Goal: Task Accomplishment & Management: Use online tool/utility

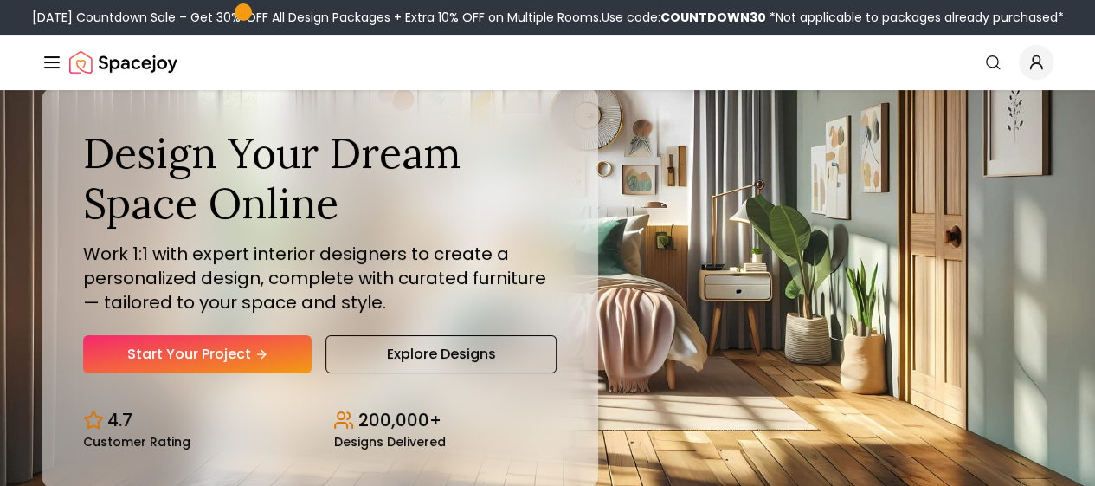
click at [0, 0] on link "Style Quiz" at bounding box center [0, 0] width 0 height 0
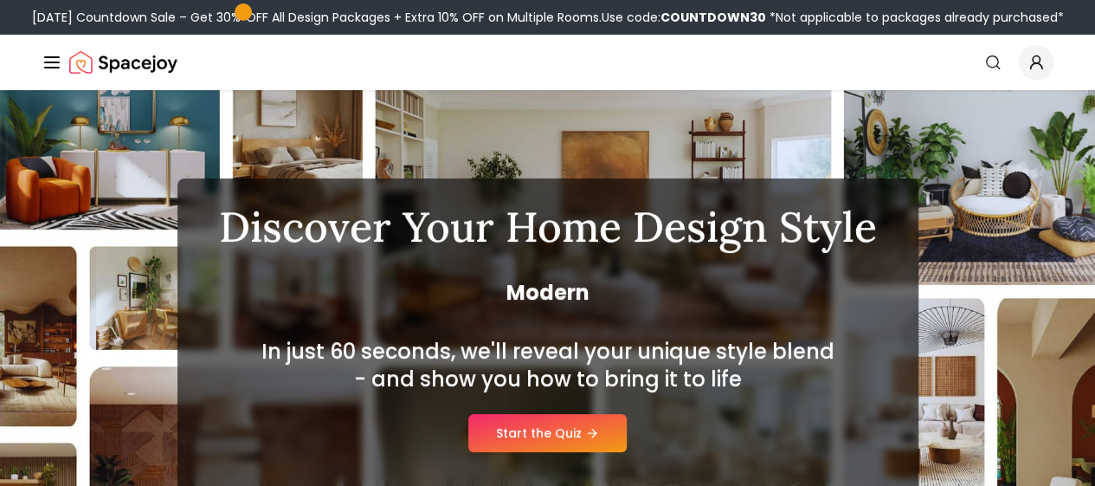
scroll to position [173, 0]
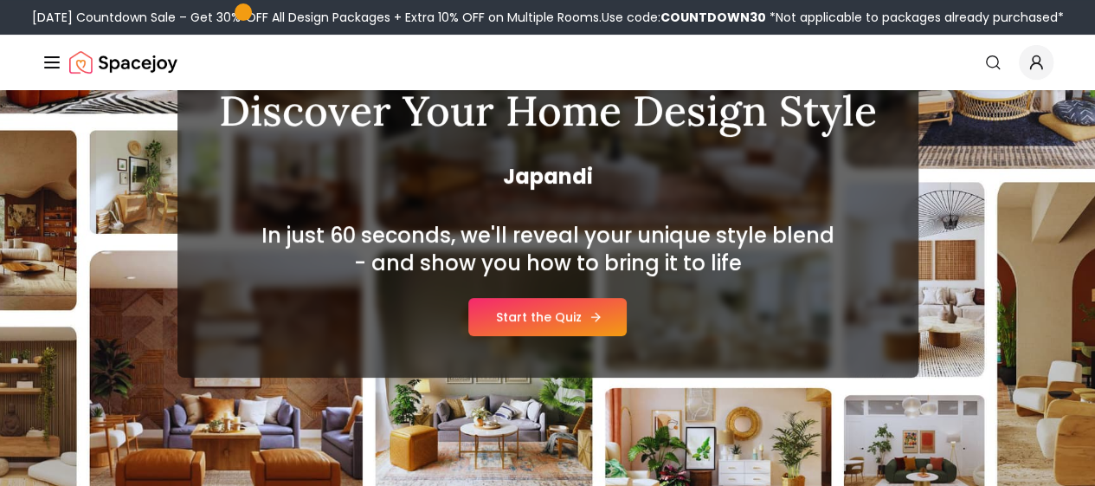
click at [586, 326] on link "Start the Quiz" at bounding box center [547, 317] width 158 height 38
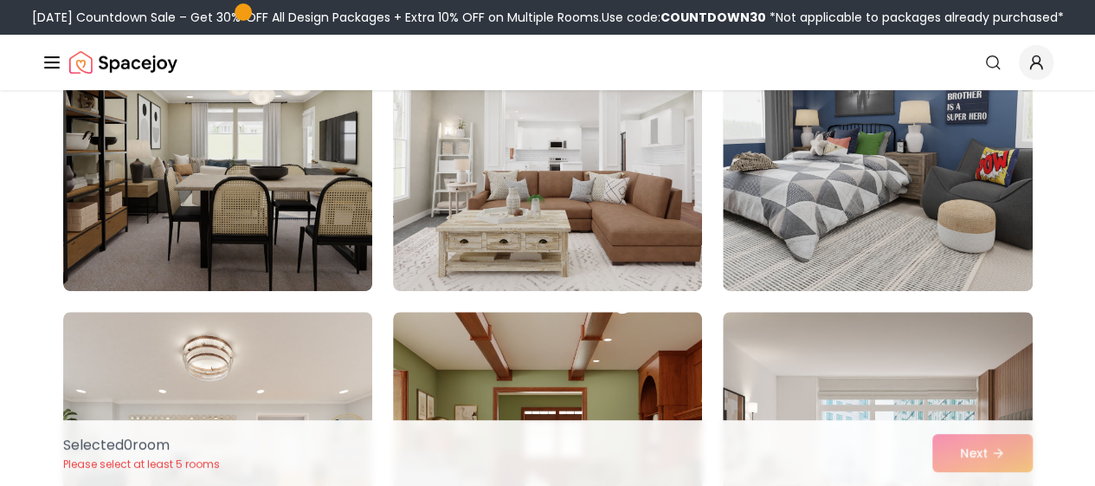
scroll to position [260, 0]
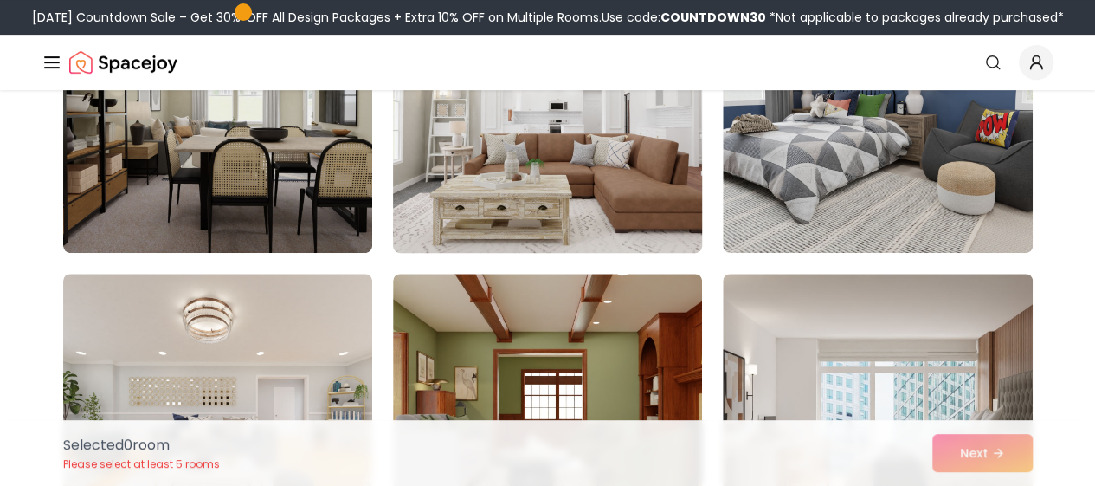
click at [582, 191] on img at bounding box center [547, 114] width 325 height 291
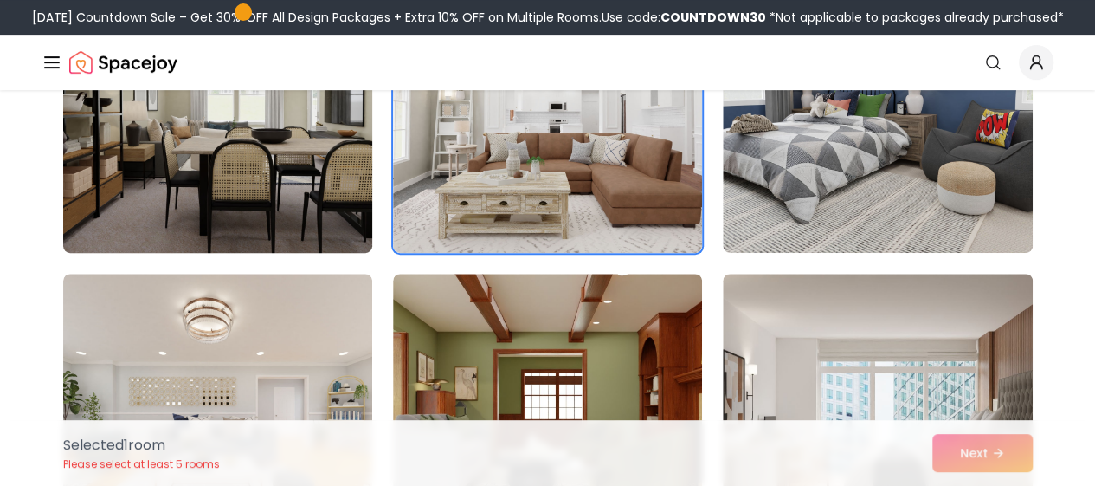
click at [327, 179] on img at bounding box center [217, 114] width 325 height 291
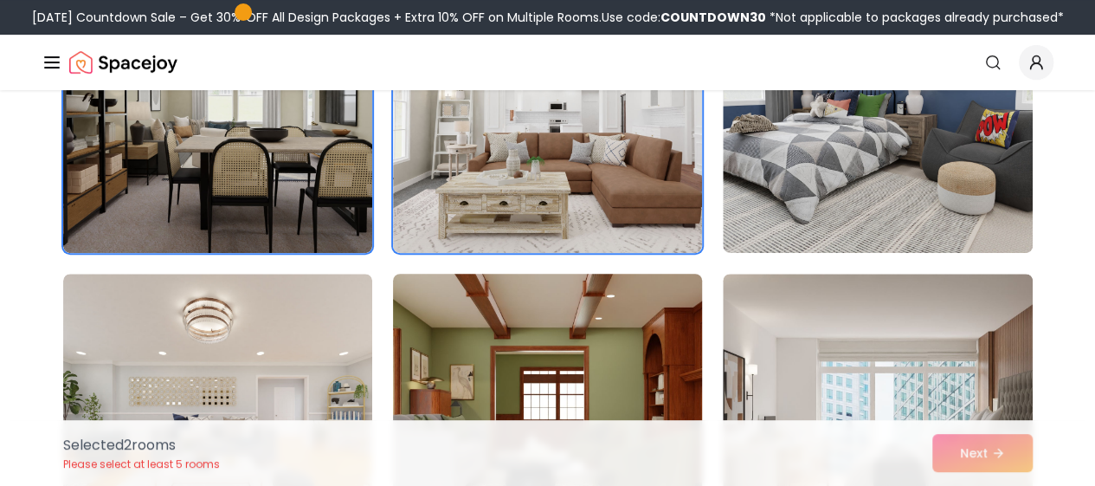
click at [519, 358] on img at bounding box center [547, 412] width 325 height 291
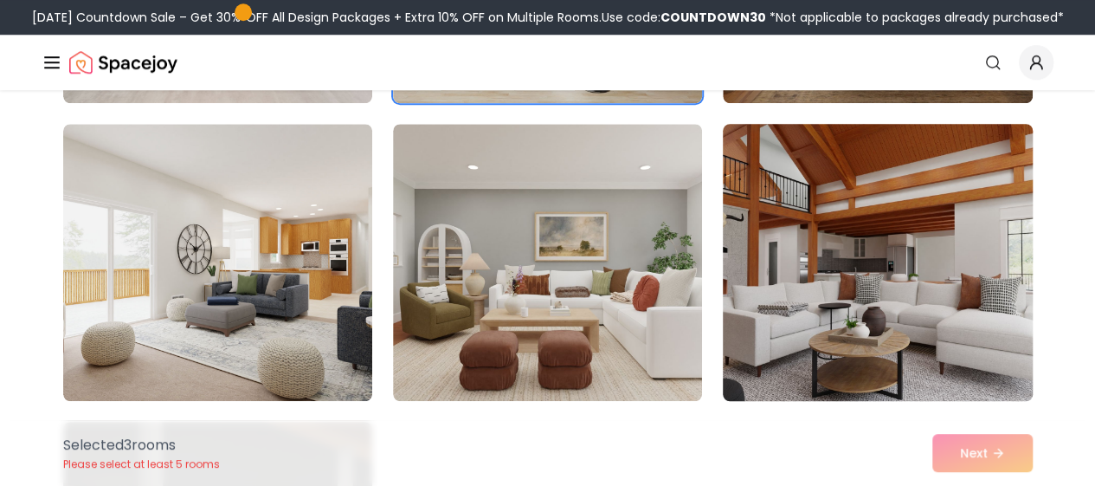
scroll to position [1125, 0]
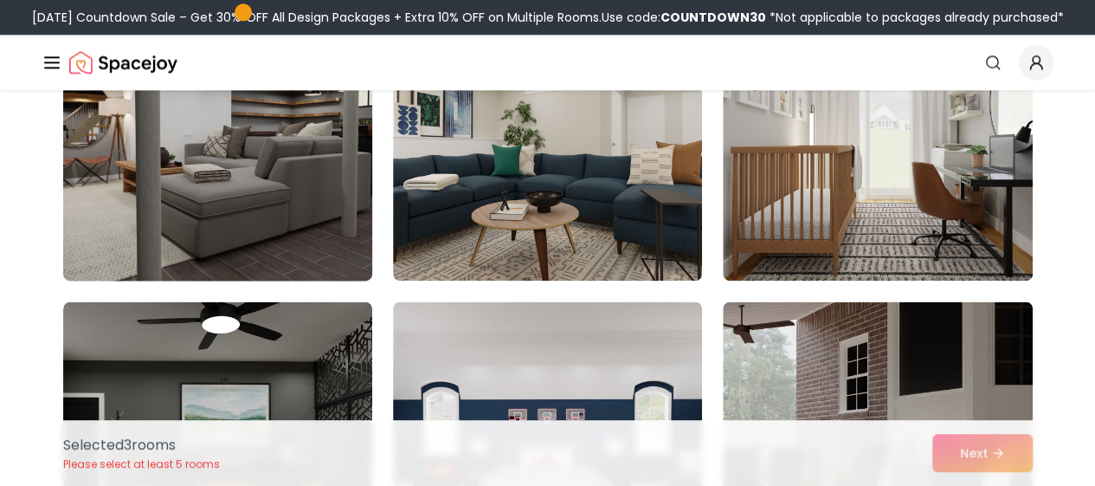
click at [313, 224] on img at bounding box center [217, 142] width 325 height 291
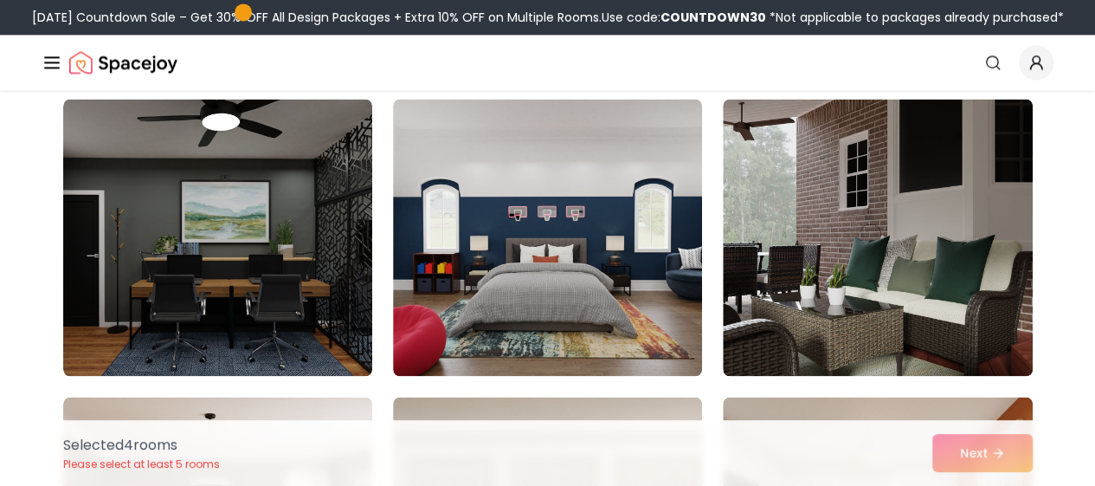
scroll to position [1385, 0]
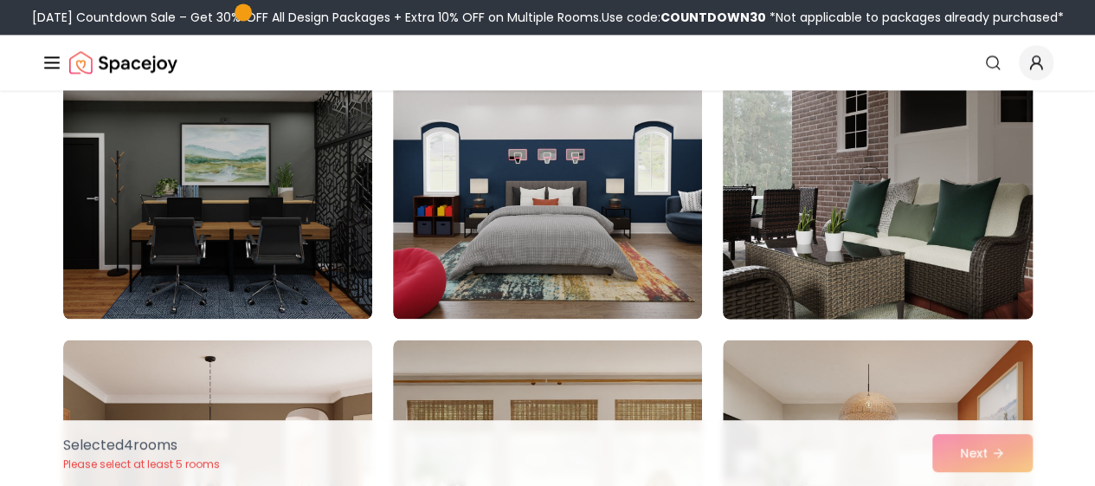
click at [835, 227] on img at bounding box center [877, 180] width 325 height 291
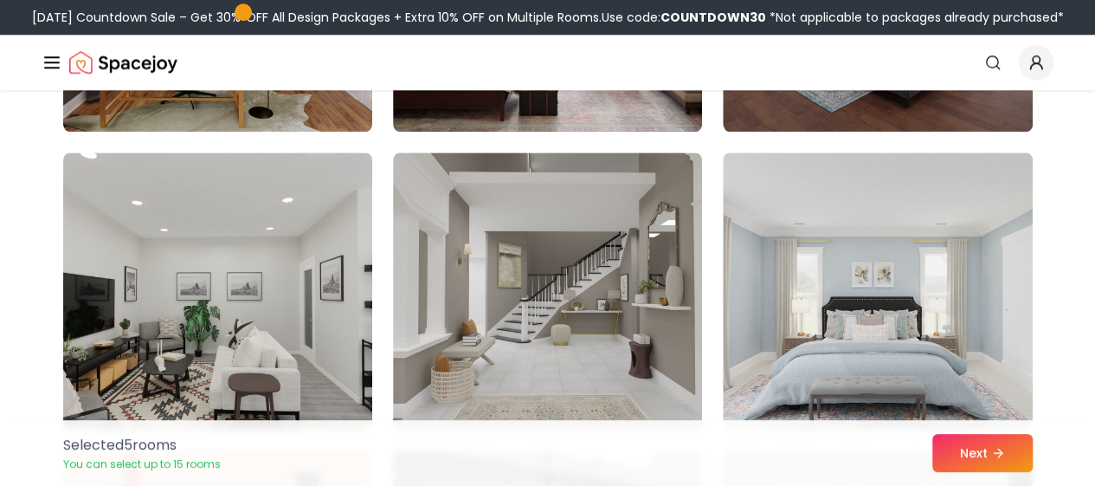
scroll to position [4415, 0]
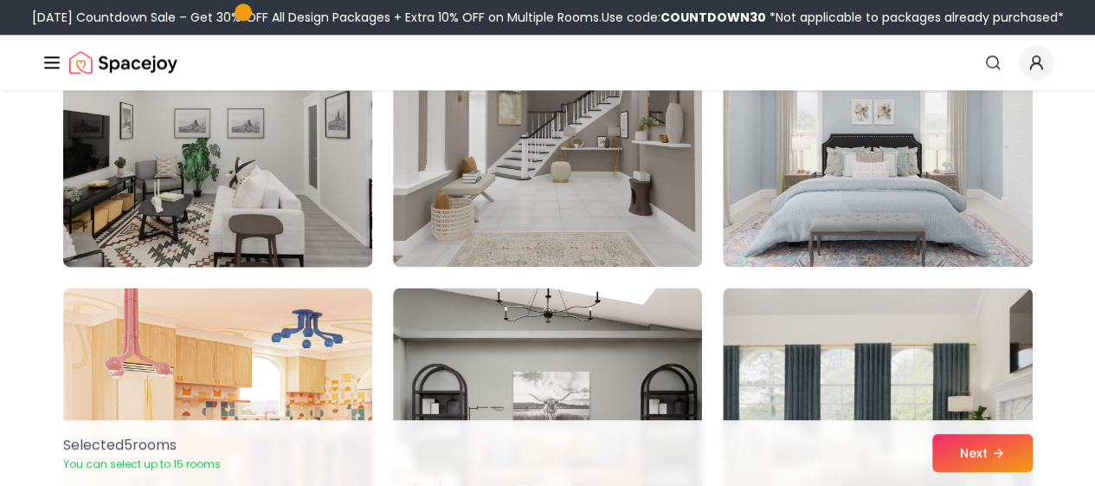
click at [264, 203] on img at bounding box center [217, 128] width 325 height 291
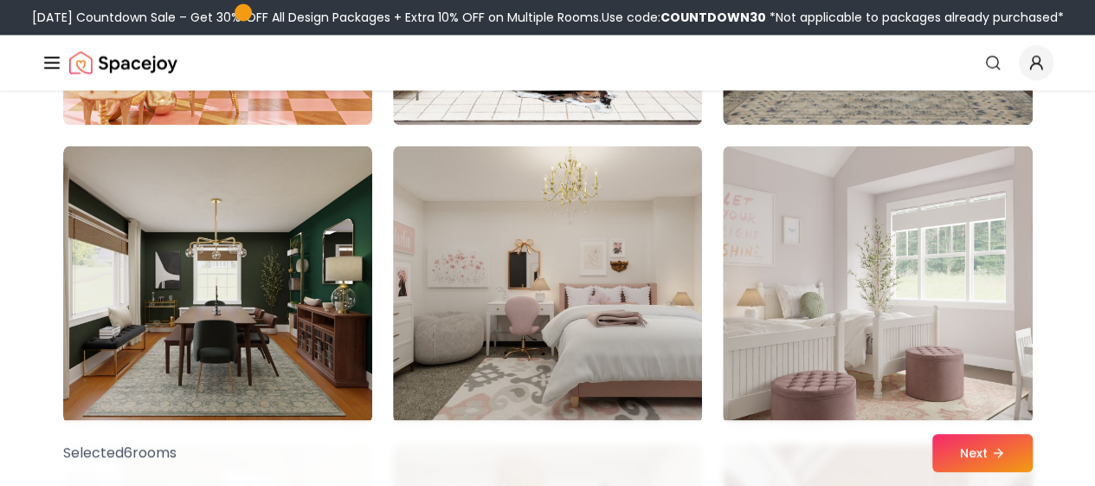
scroll to position [5021, 0]
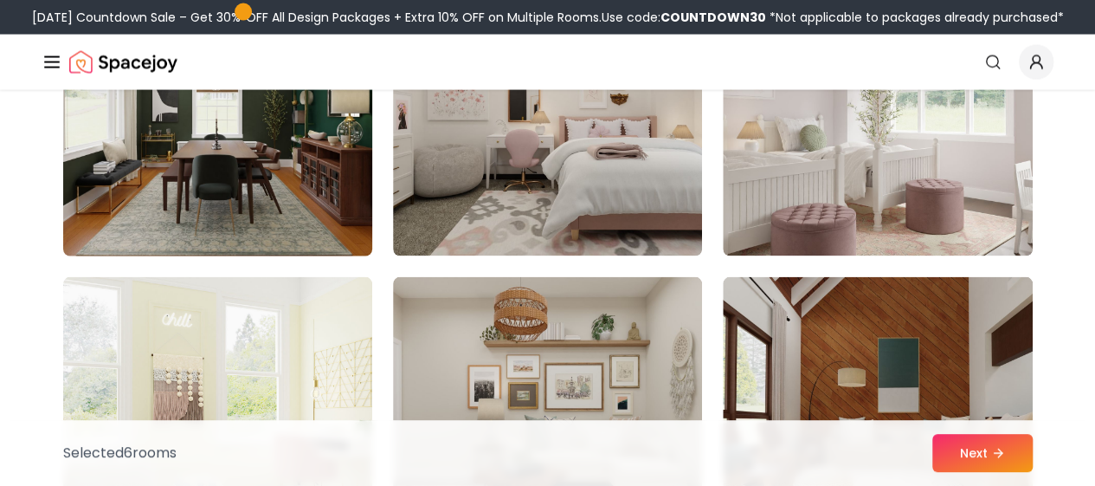
click at [336, 195] on img at bounding box center [217, 117] width 325 height 291
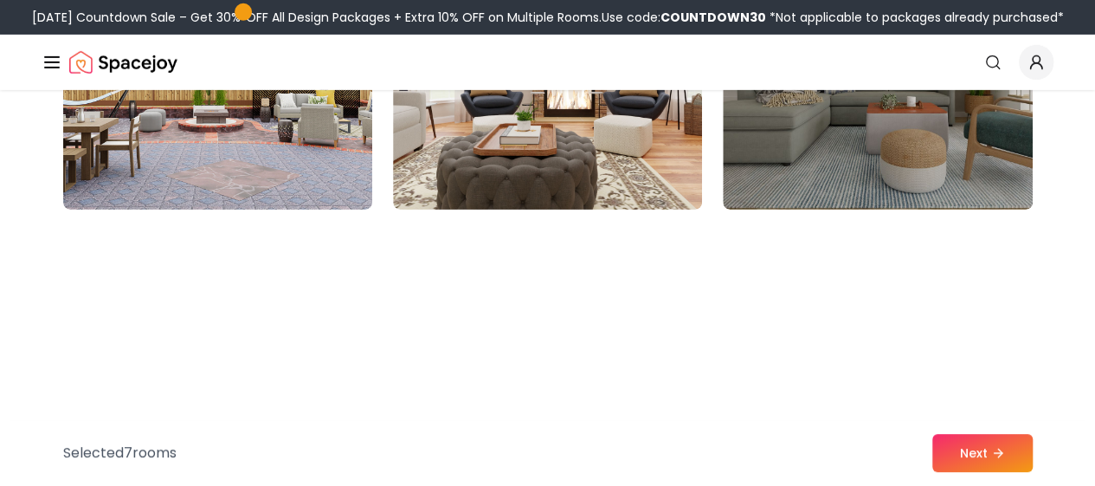
scroll to position [5974, 0]
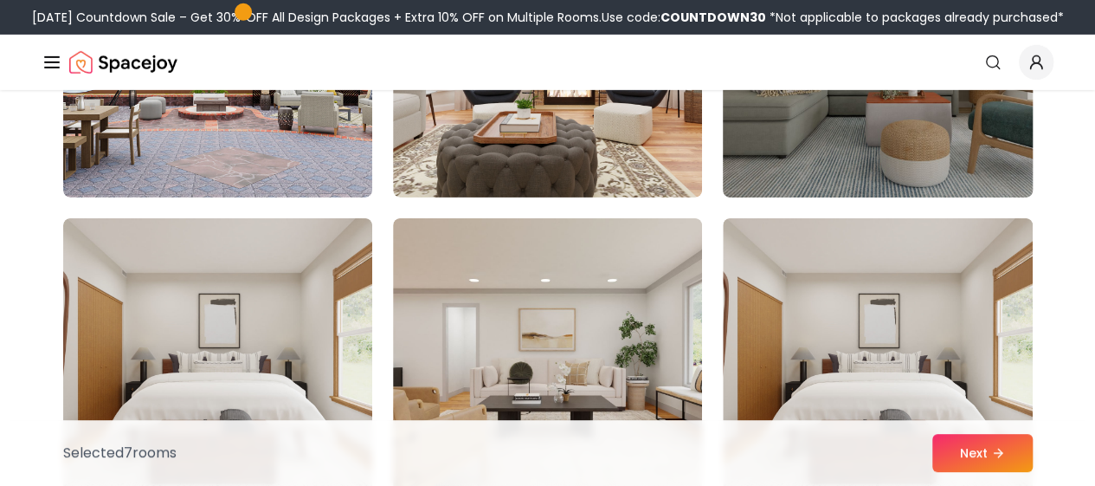
click at [829, 136] on img at bounding box center [877, 58] width 325 height 291
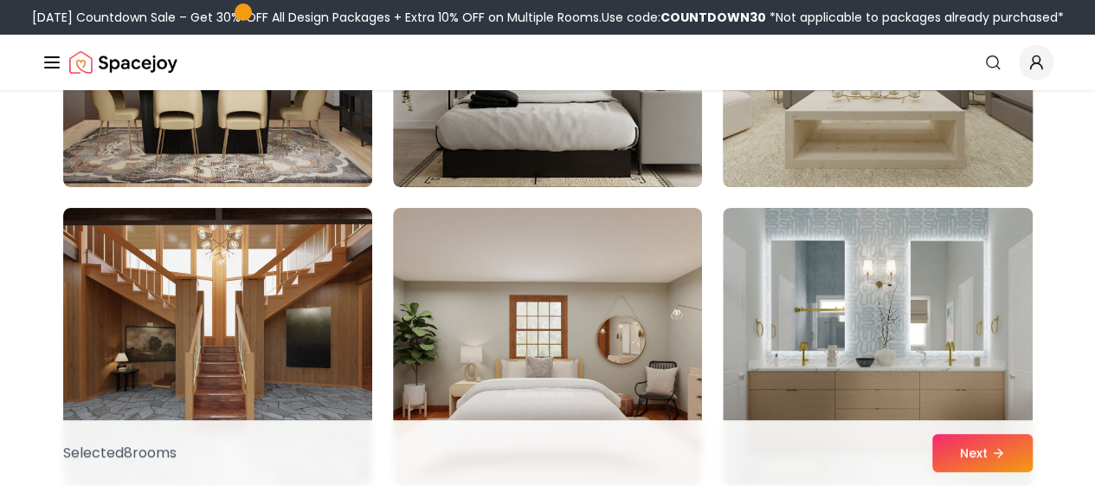
click at [818, 119] on img at bounding box center [877, 48] width 325 height 291
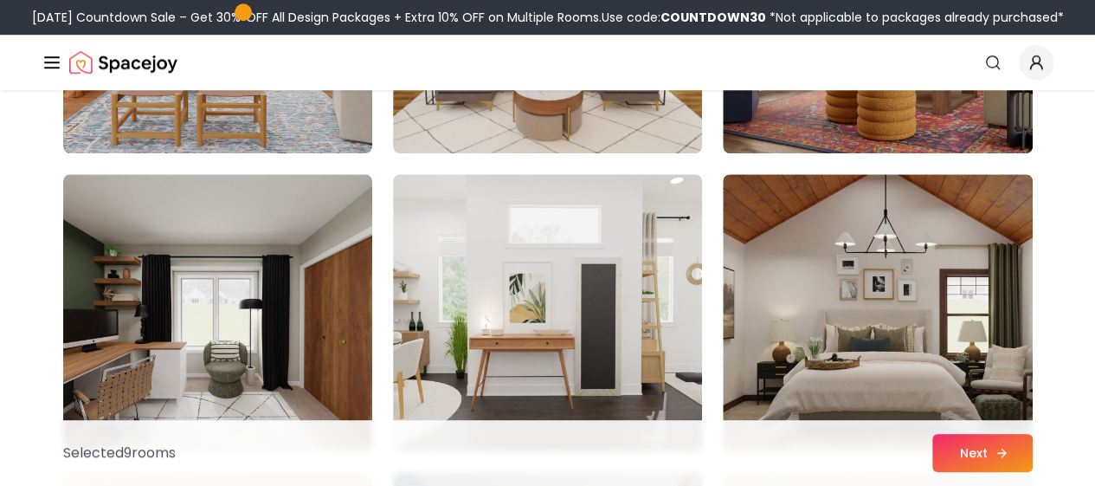
scroll to position [7272, 0]
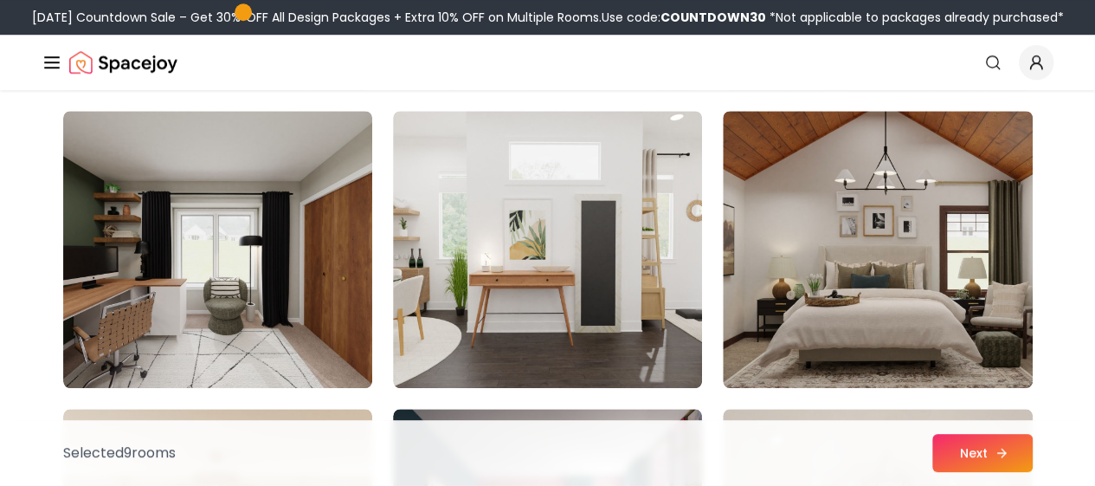
click at [974, 449] on button "Next" at bounding box center [982, 453] width 100 height 38
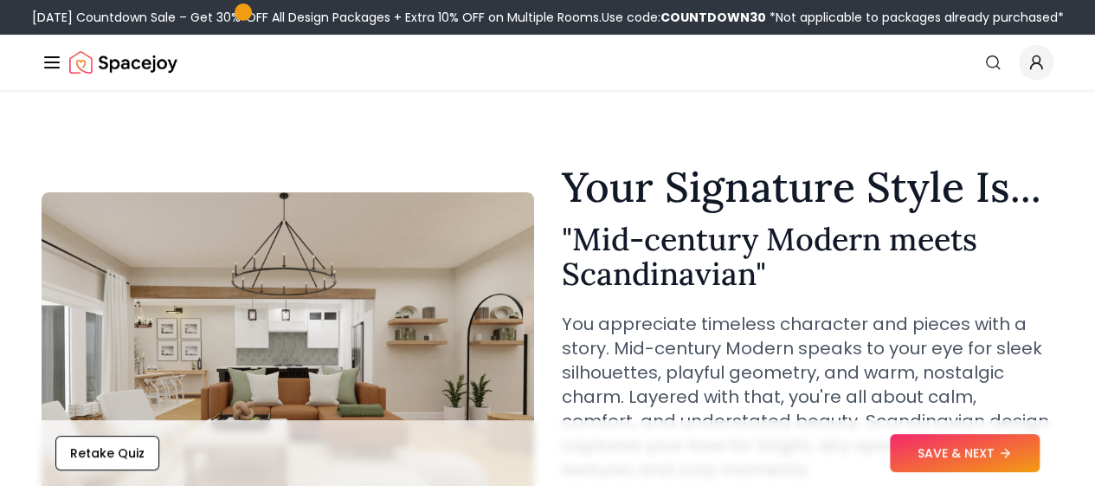
click at [114, 68] on img "Spacejoy" at bounding box center [123, 62] width 108 height 35
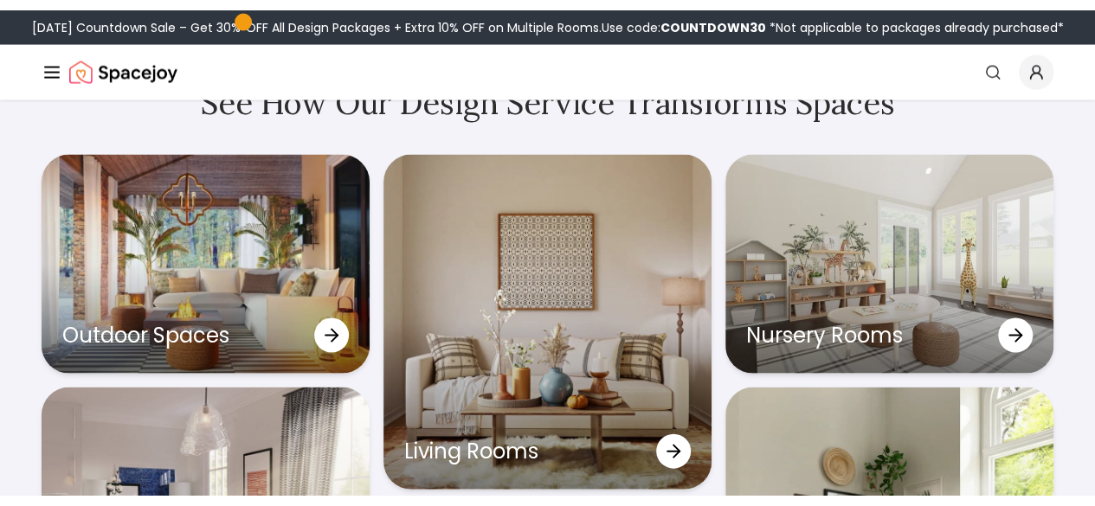
scroll to position [4956, 0]
